Goal: Check status: Check status

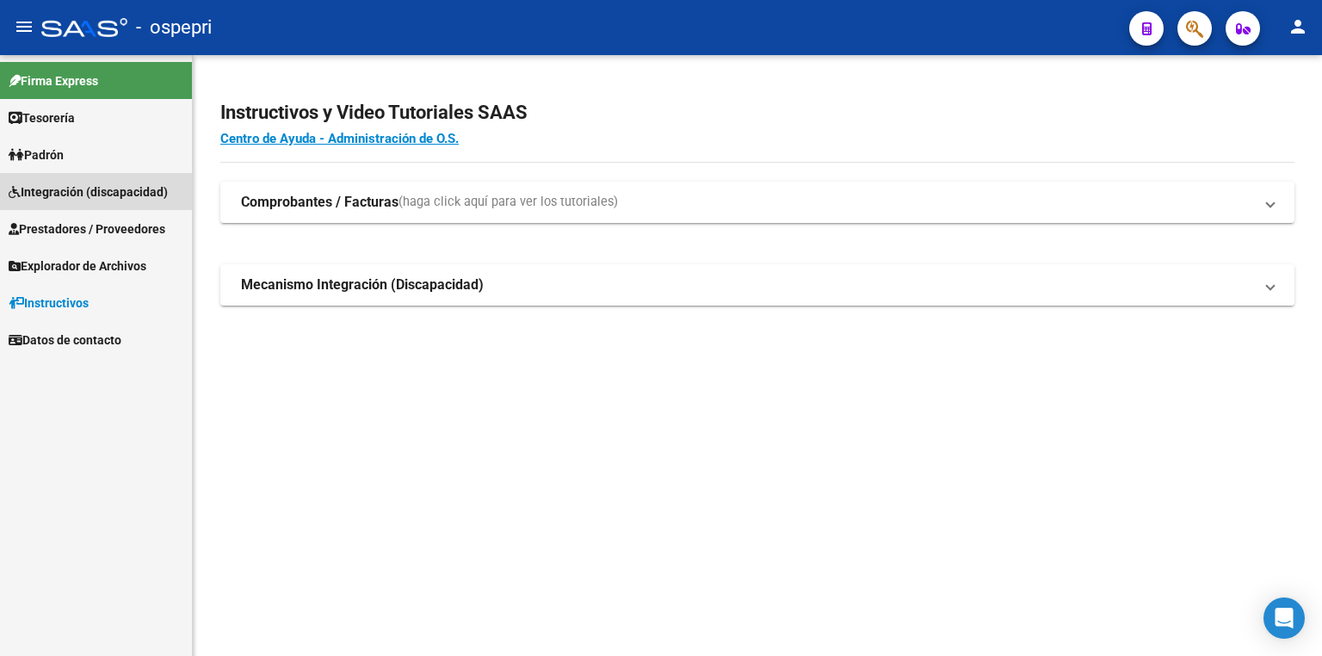
click at [85, 187] on span "Integración (discapacidad)" at bounding box center [88, 191] width 159 height 19
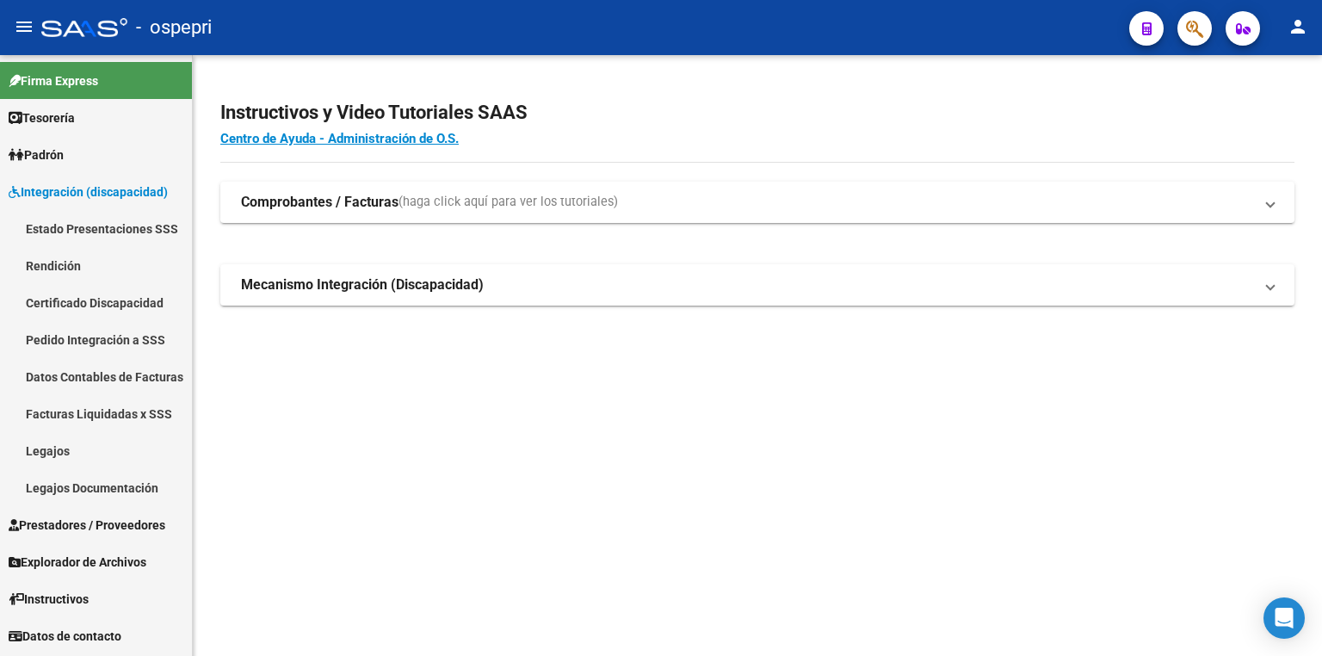
click at [58, 444] on link "Legajos" at bounding box center [96, 450] width 192 height 37
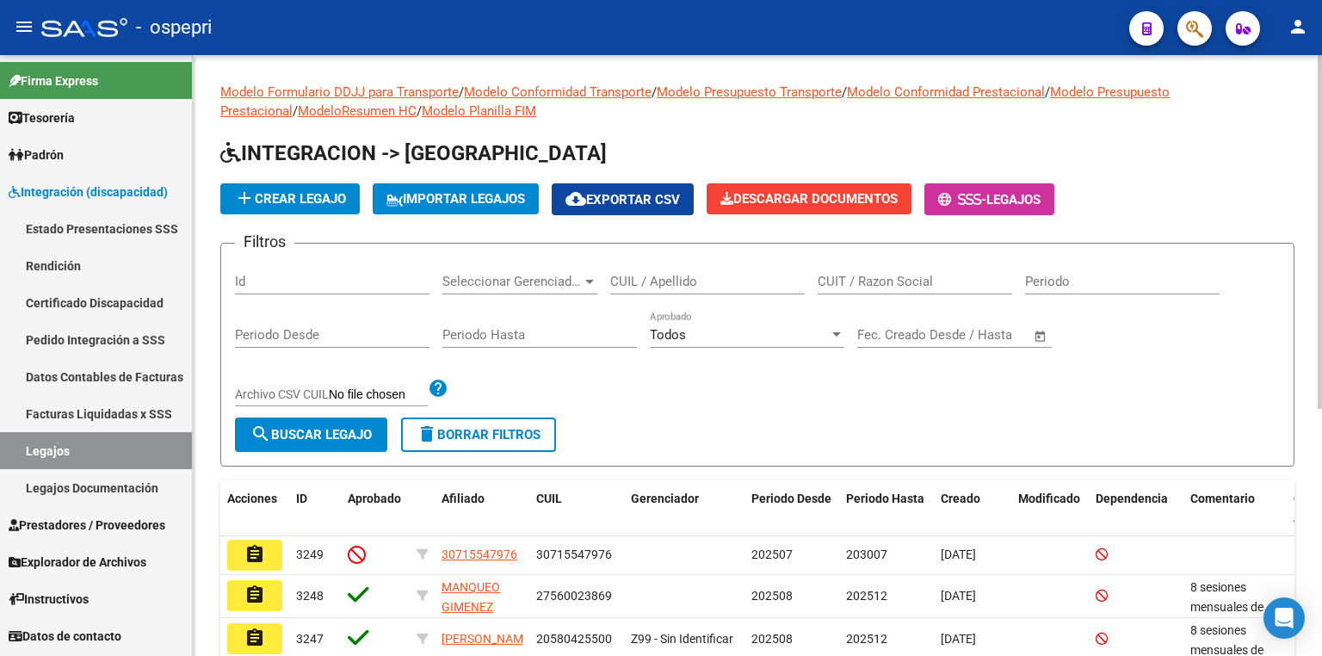
click at [735, 291] on div "CUIL / Apellido" at bounding box center [707, 275] width 195 height 37
paste input "9291009"
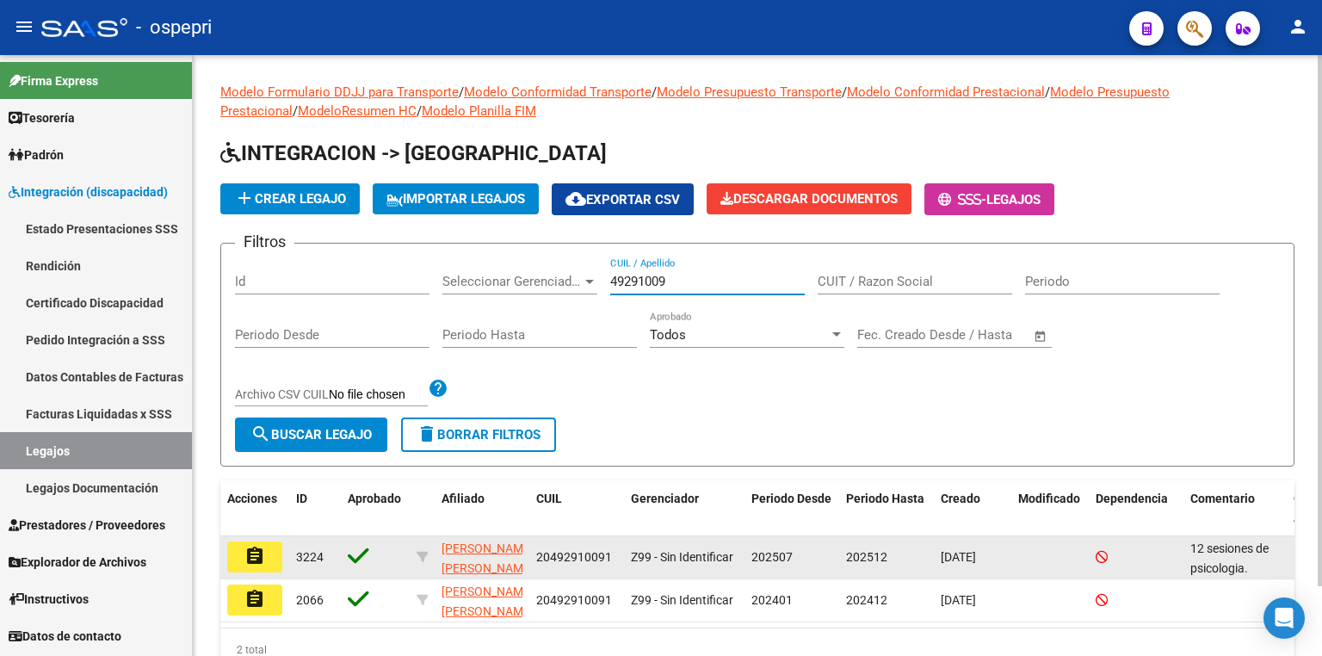
type input "49291009"
click at [251, 548] on mat-icon "assignment" at bounding box center [254, 556] width 21 height 21
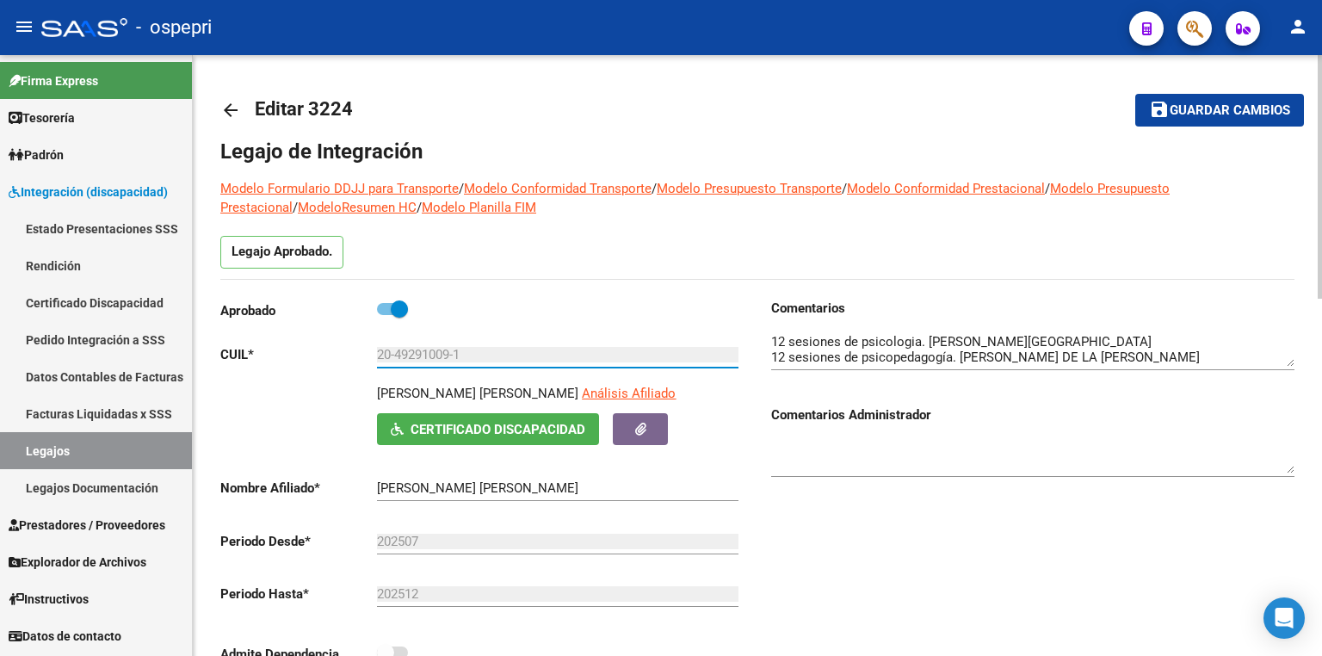
drag, startPoint x: 450, startPoint y: 351, endPoint x: 397, endPoint y: 350, distance: 53.4
click at [397, 350] on input "20-49291009-1" at bounding box center [558, 354] width 362 height 15
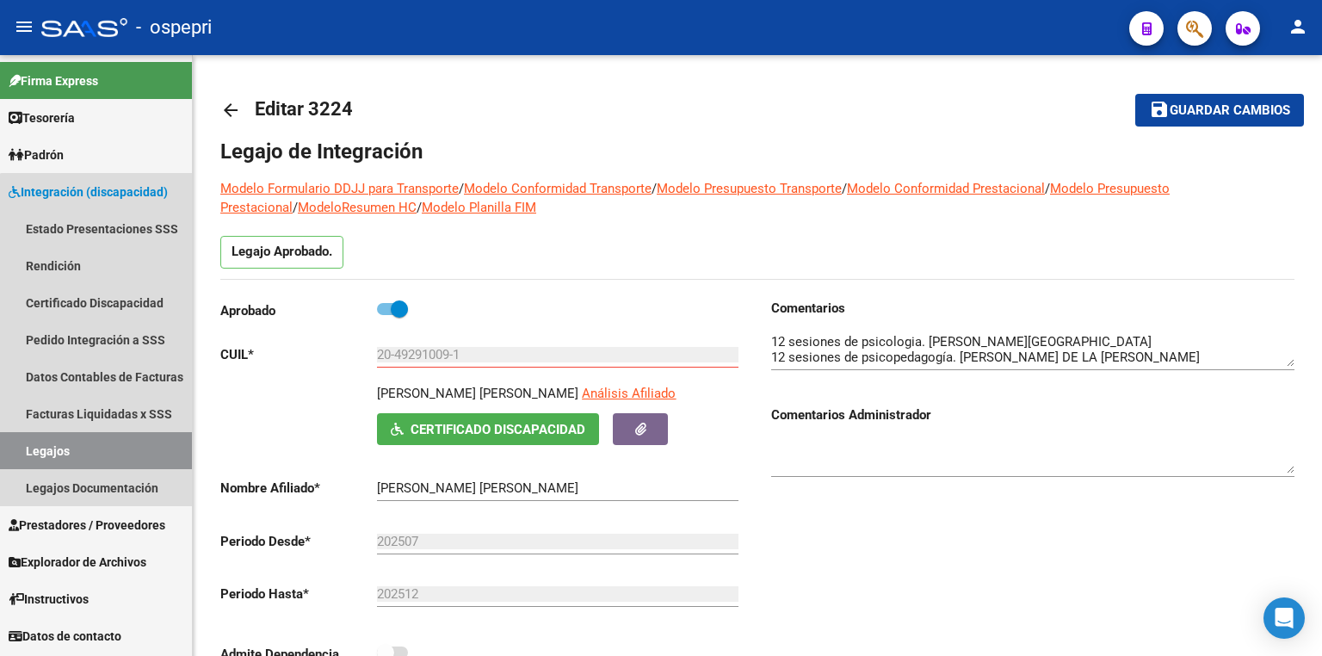
drag, startPoint x: 104, startPoint y: 444, endPoint x: 176, endPoint y: 413, distance: 77.9
click at [105, 444] on link "Legajos" at bounding box center [96, 450] width 192 height 37
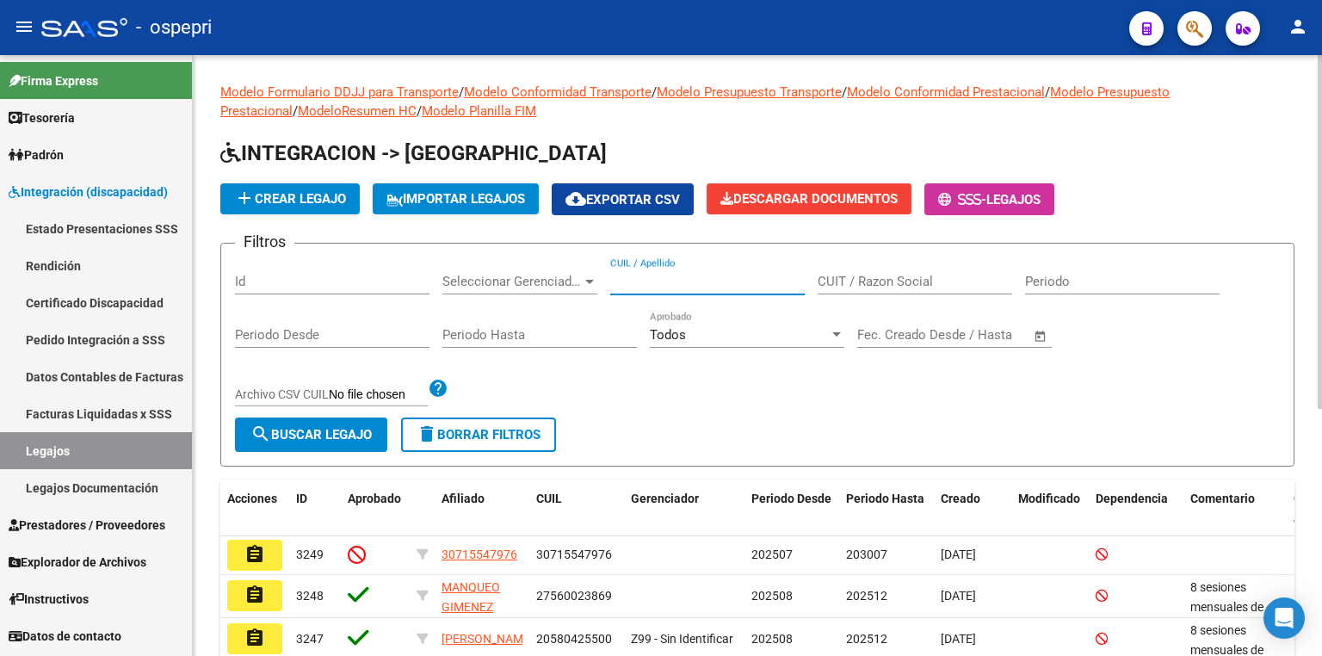
click at [686, 275] on input "CUIL / Apellido" at bounding box center [707, 281] width 195 height 15
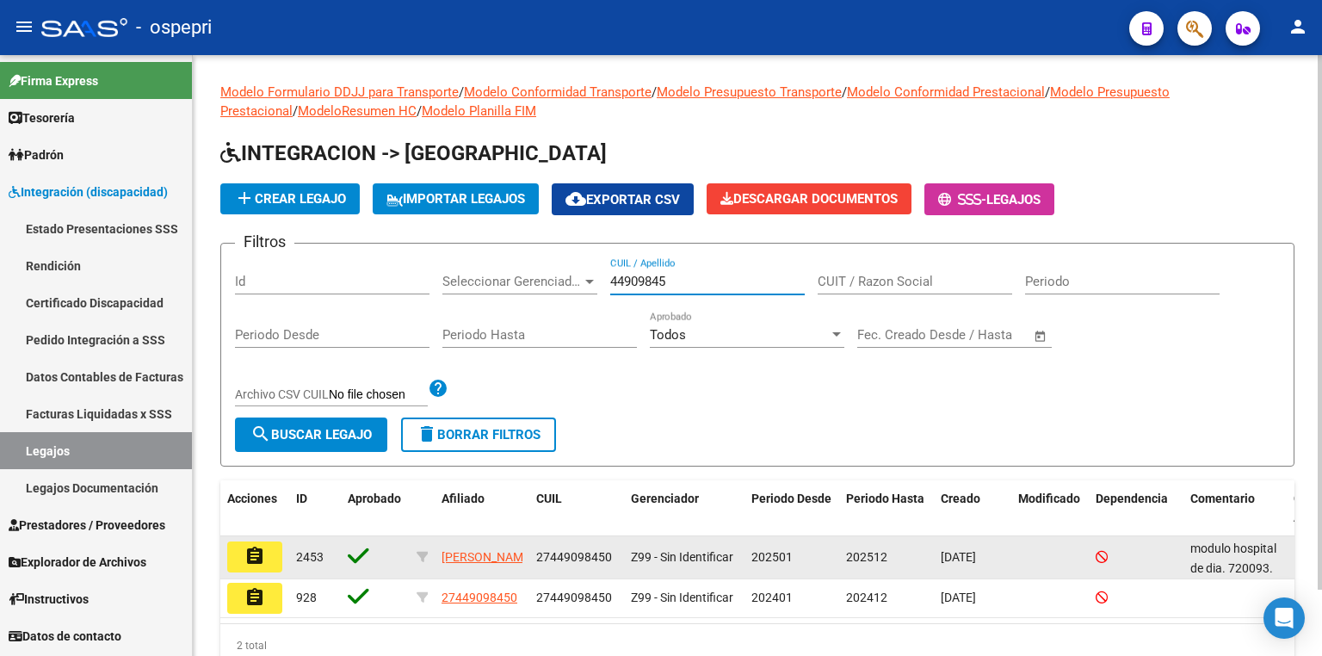
type input "44909845"
click at [265, 547] on button "assignment" at bounding box center [254, 556] width 55 height 31
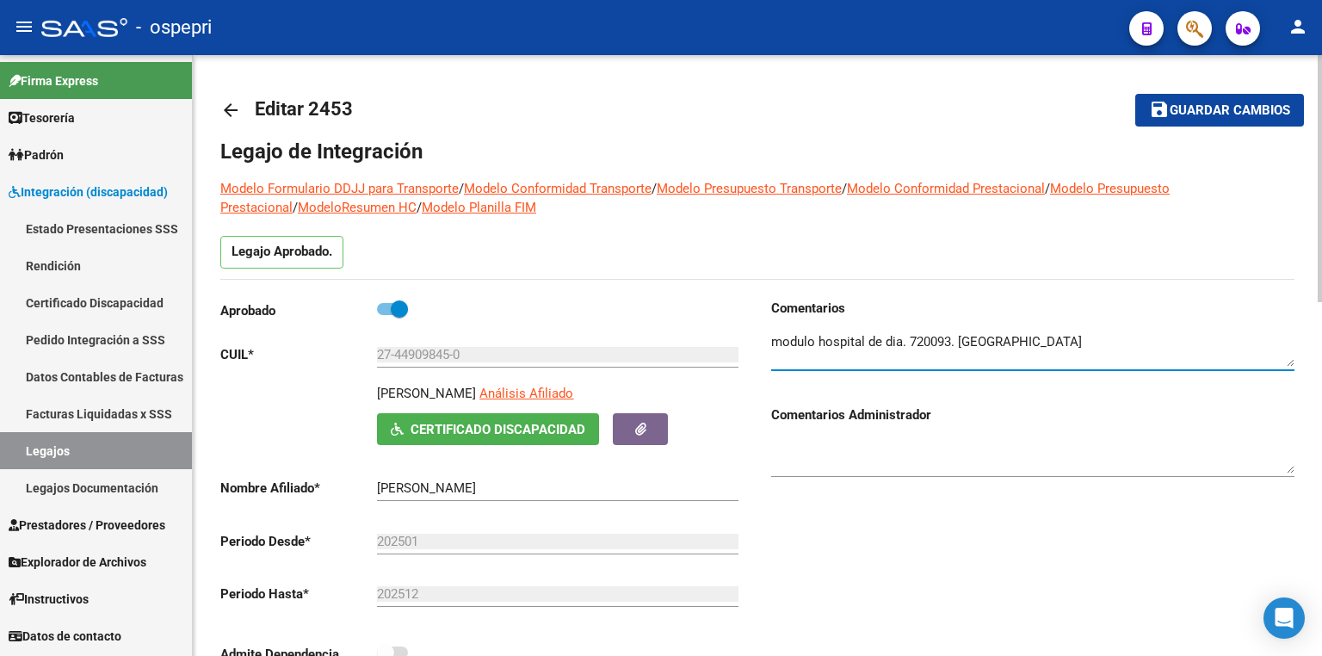
click at [1204, 337] on textarea at bounding box center [1032, 349] width 523 height 34
